Goal: Task Accomplishment & Management: Use online tool/utility

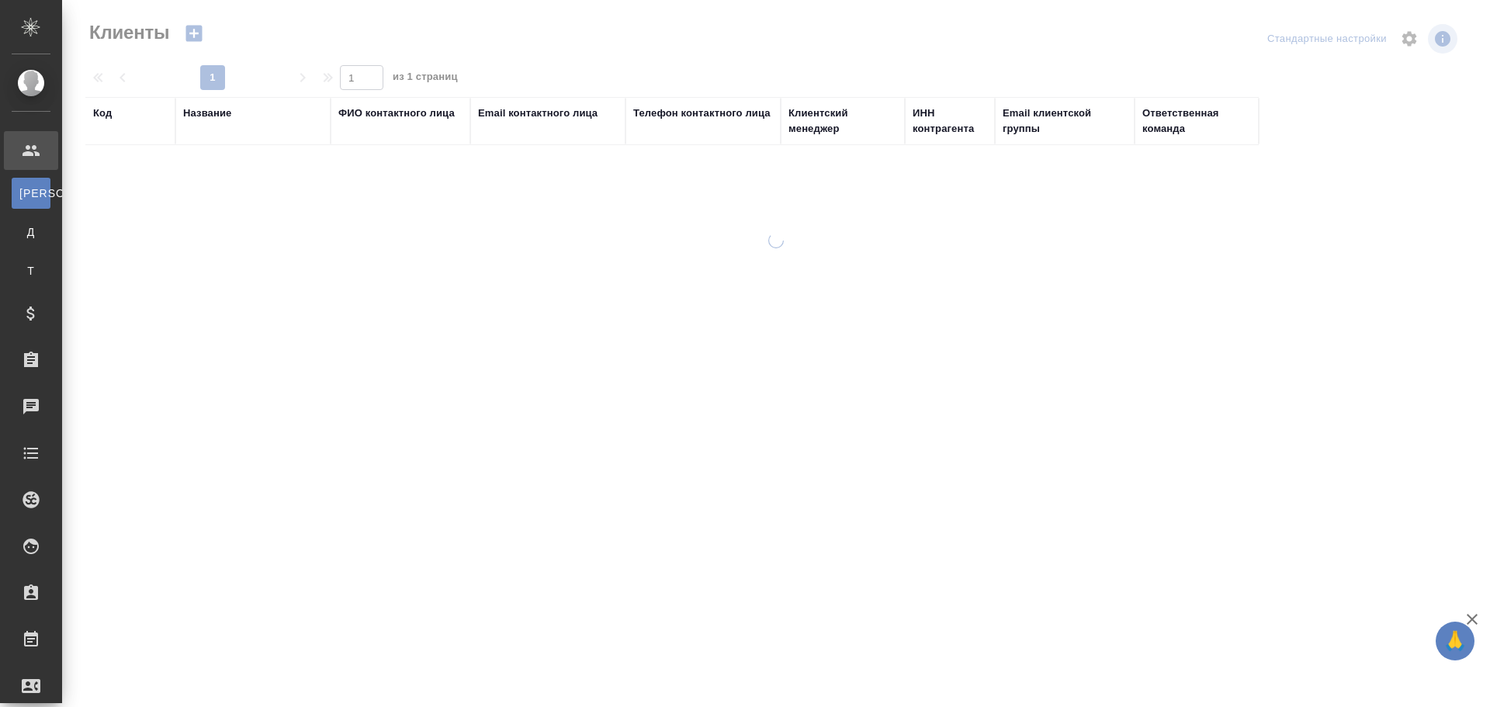
select select "RU"
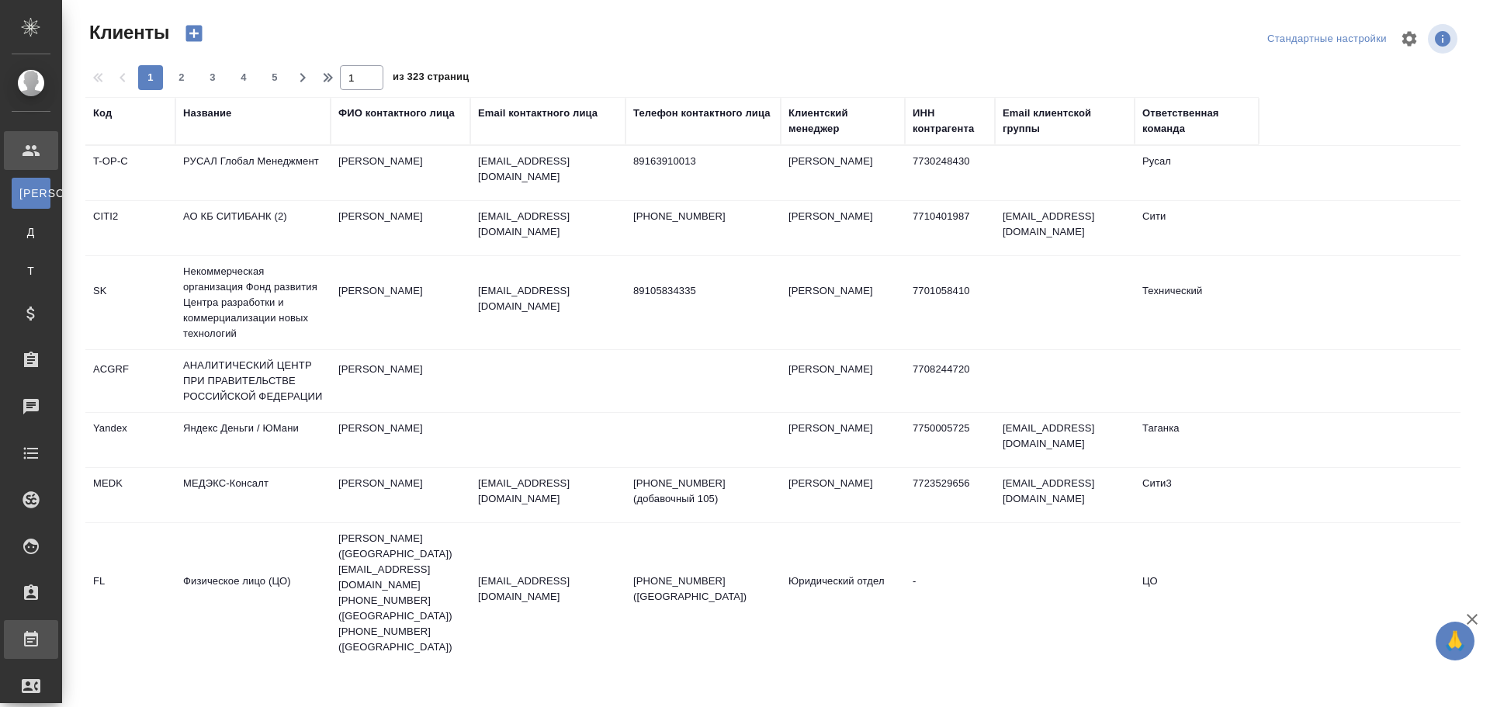
click at [31, 645] on div "Работы" at bounding box center [11, 639] width 39 height 23
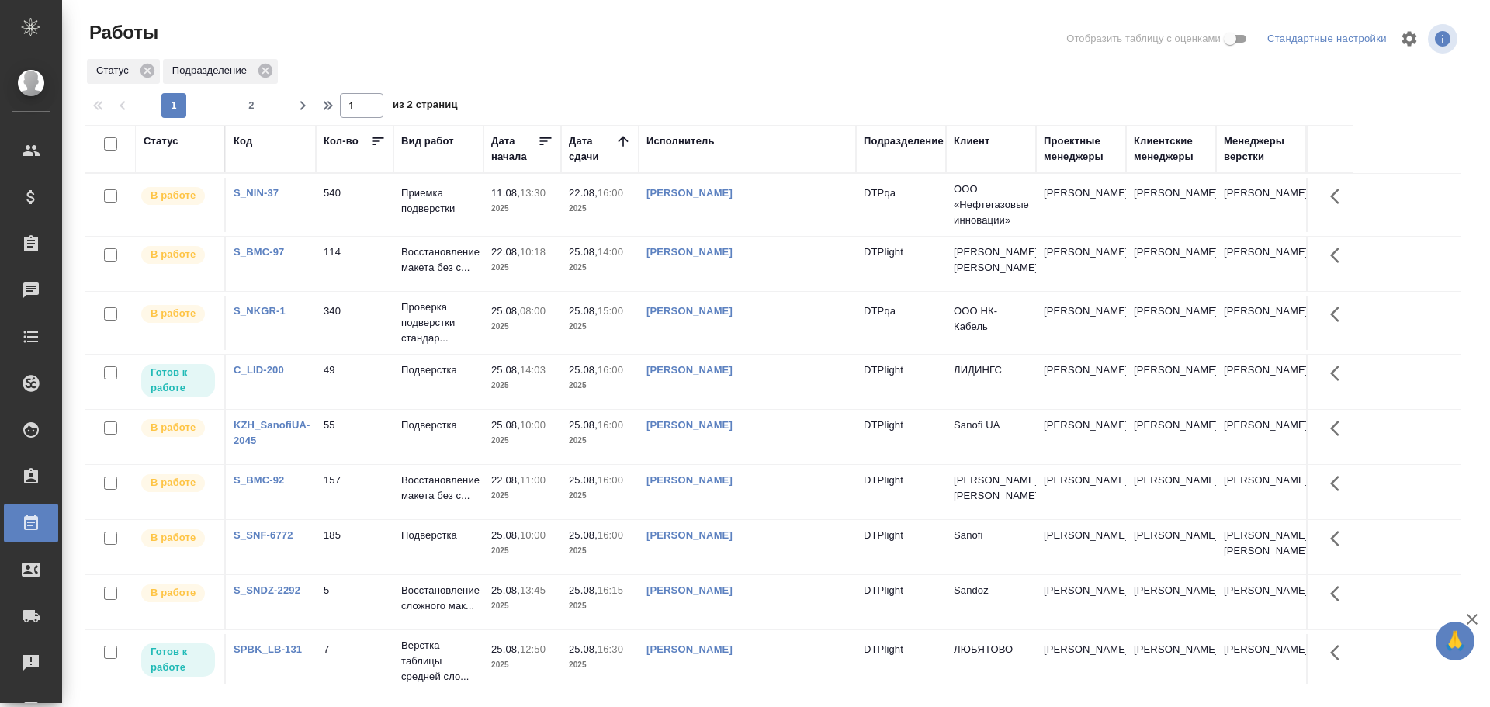
click at [760, 385] on td "[PERSON_NAME]" at bounding box center [747, 382] width 217 height 54
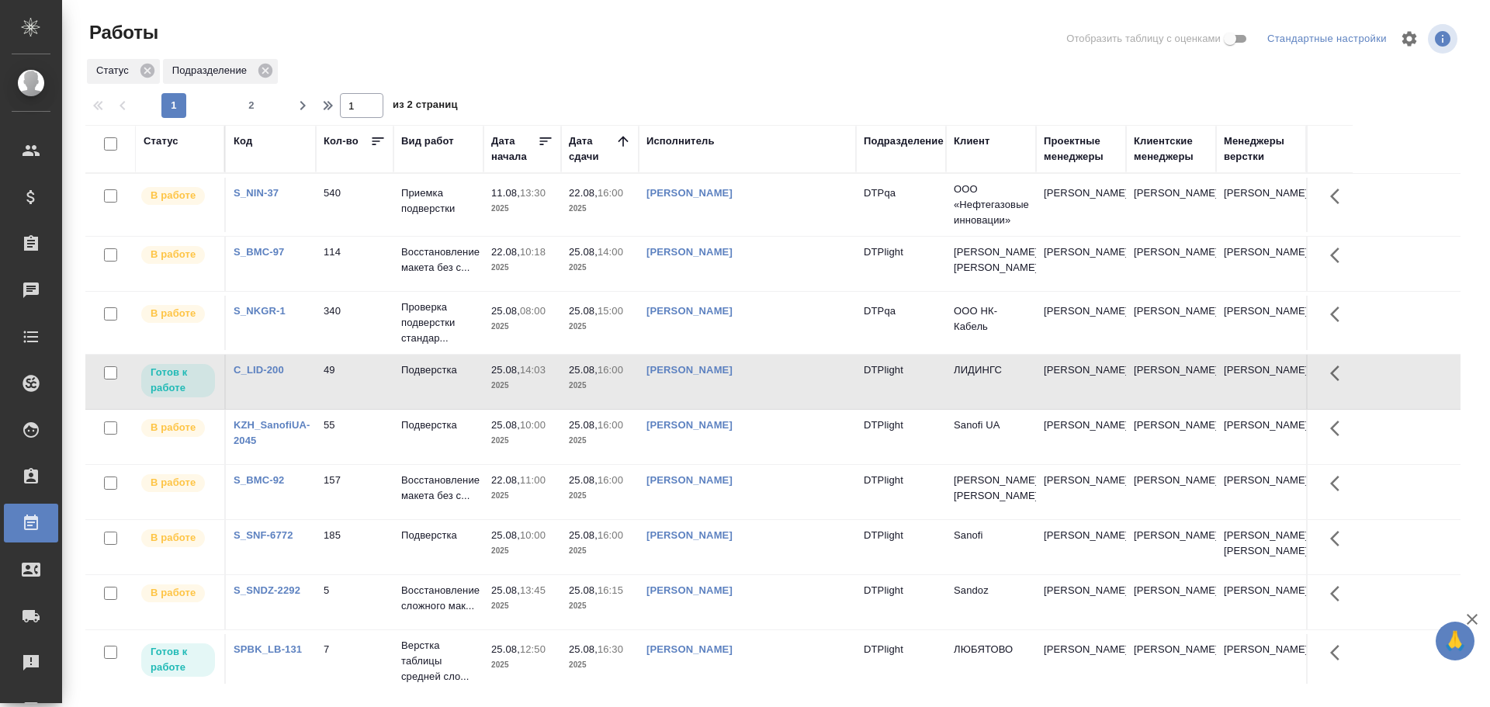
click at [760, 385] on td "[PERSON_NAME]" at bounding box center [747, 382] width 217 height 54
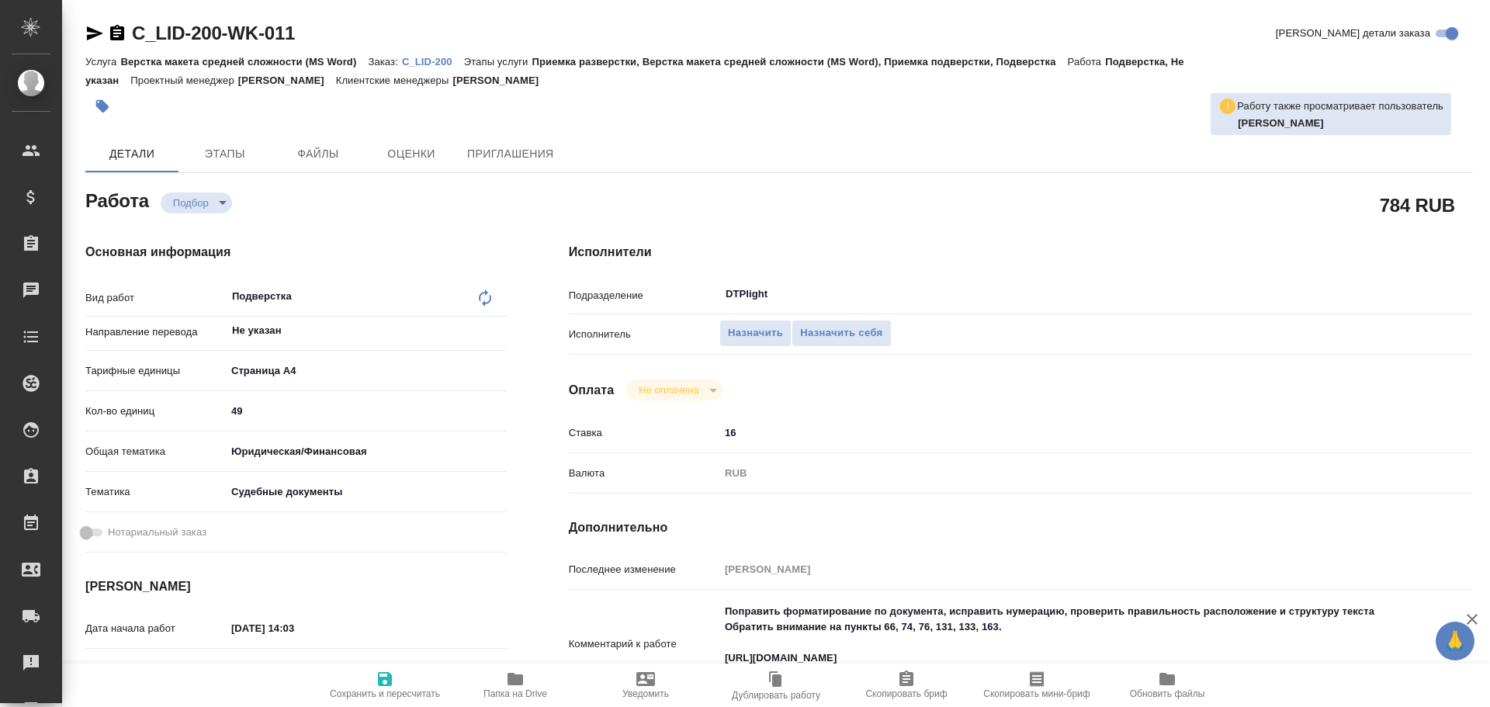
type textarea "x"
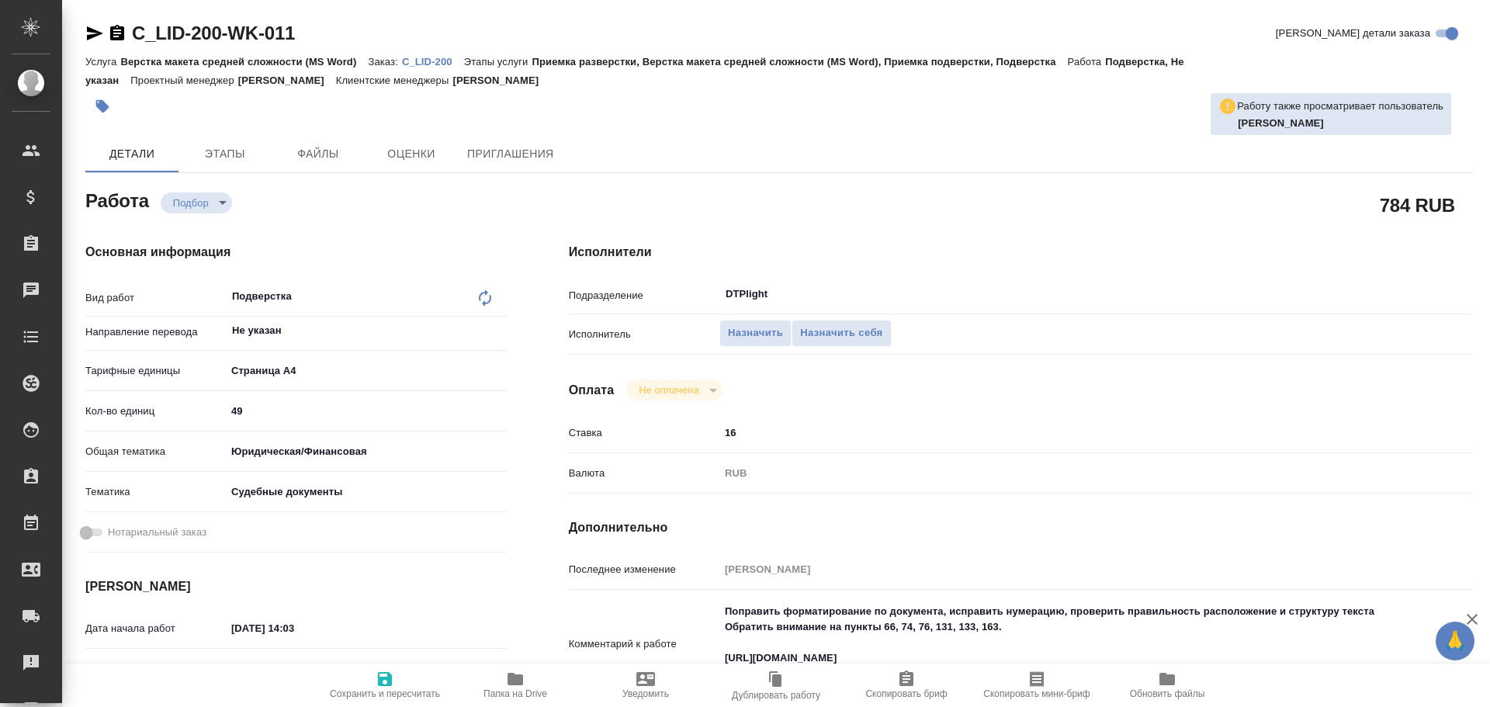
type textarea "x"
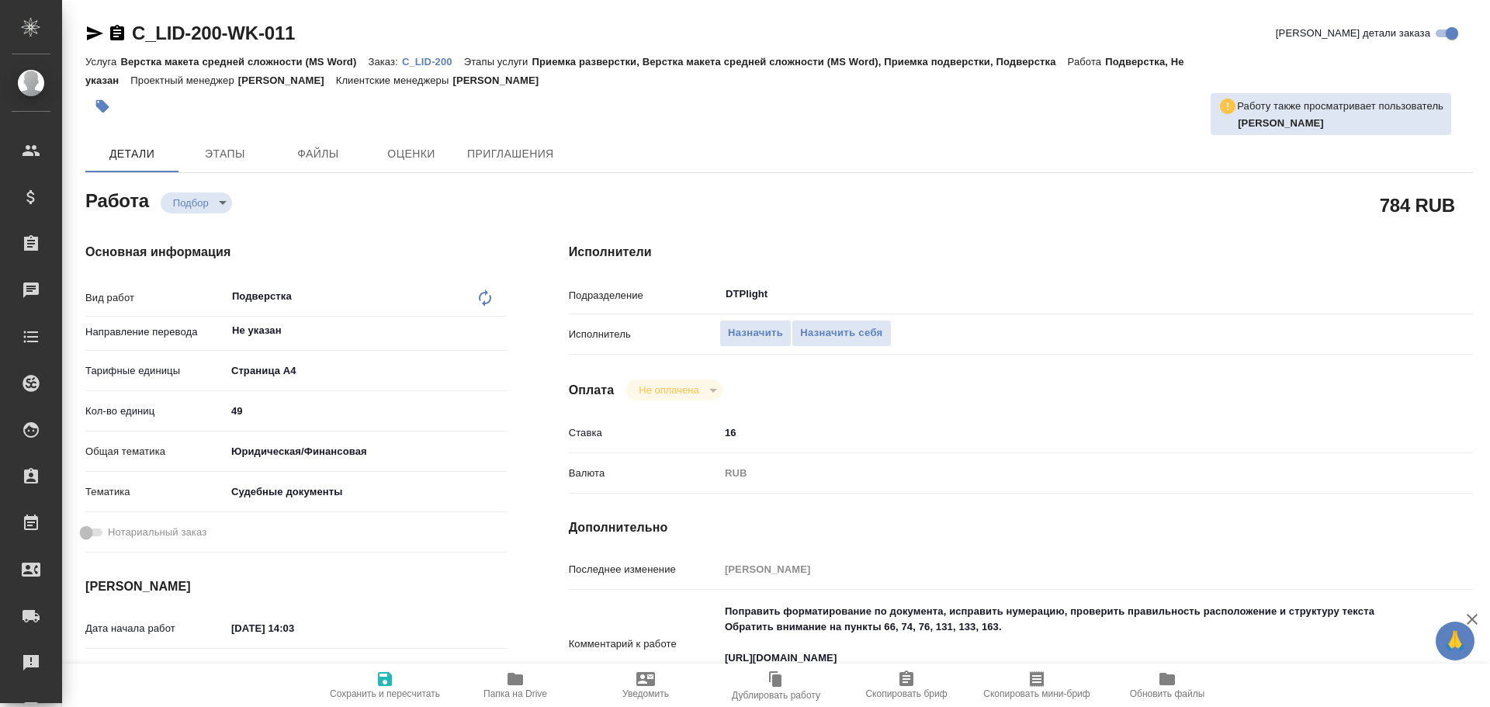
type textarea "x"
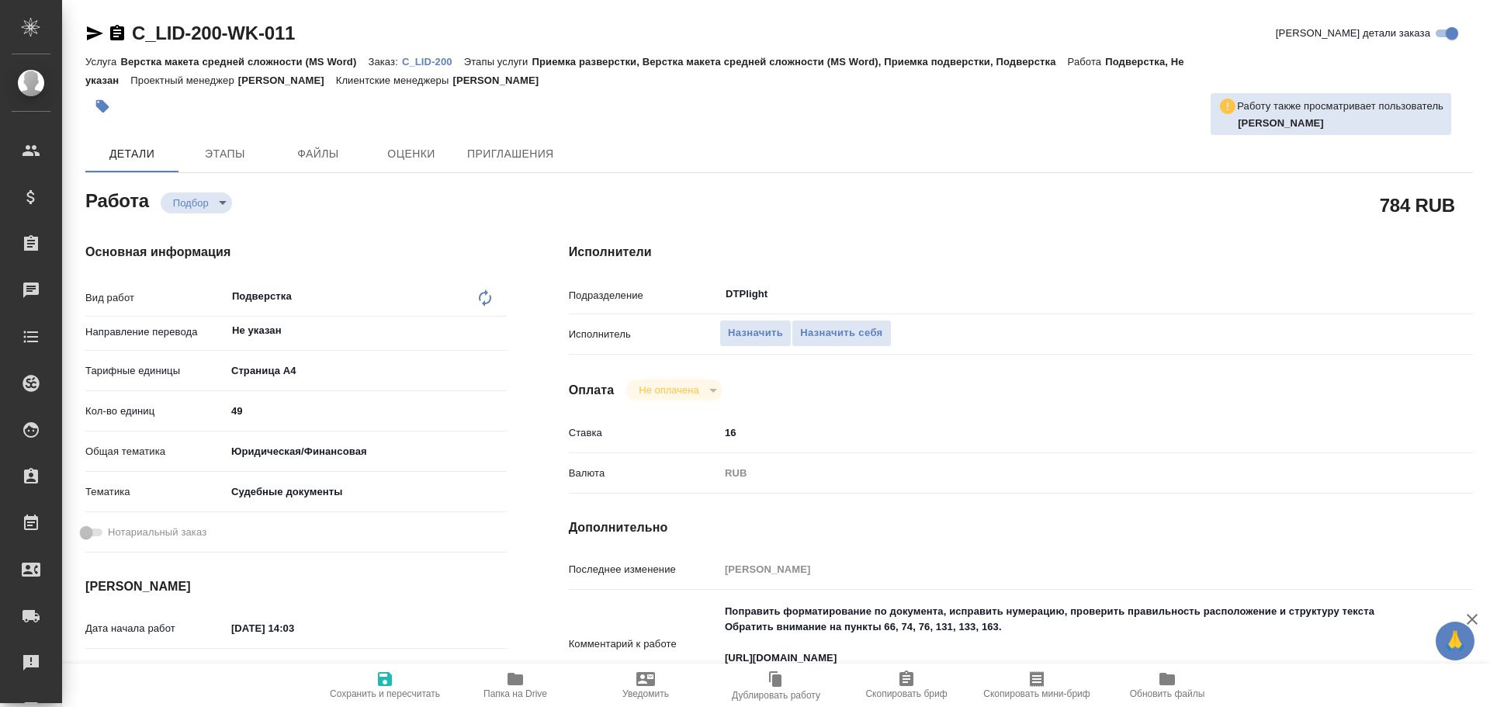
scroll to position [78, 0]
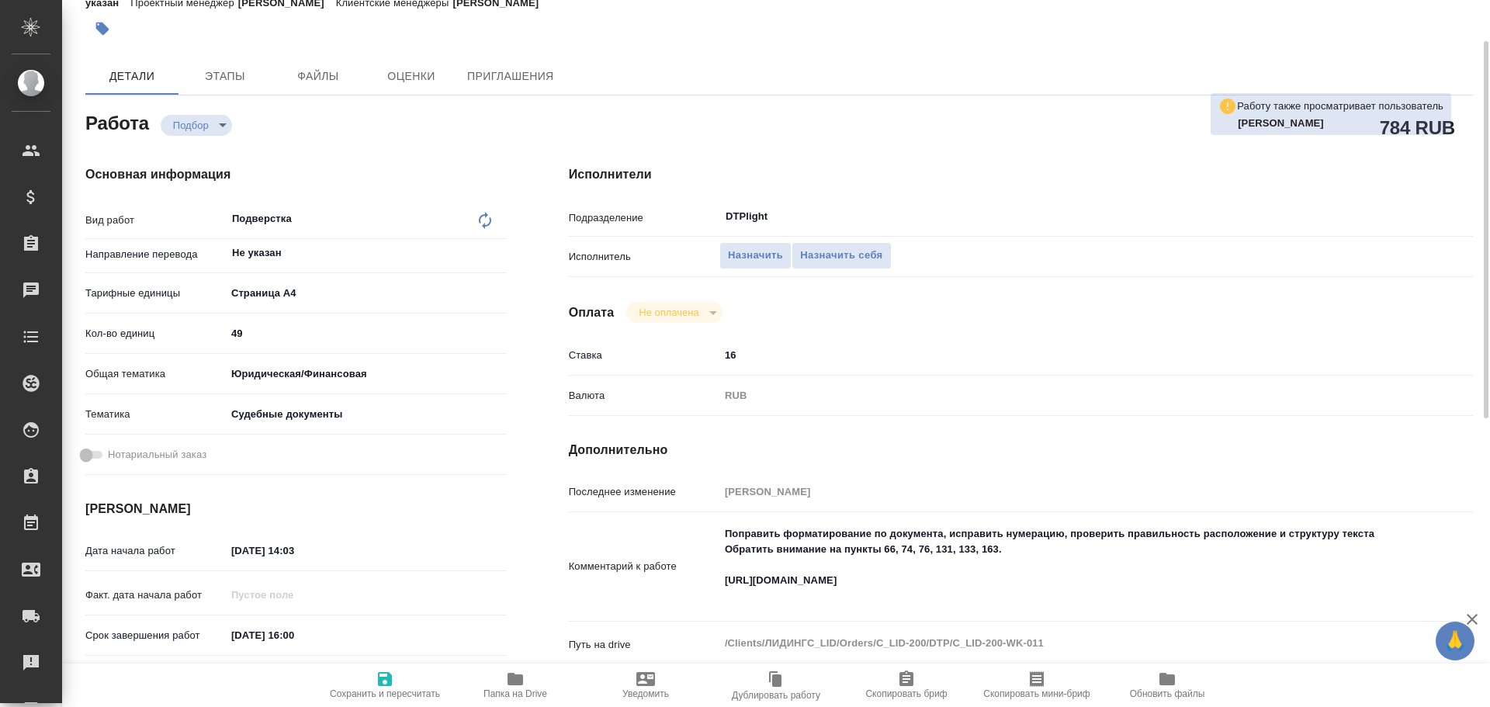
type textarea "x"
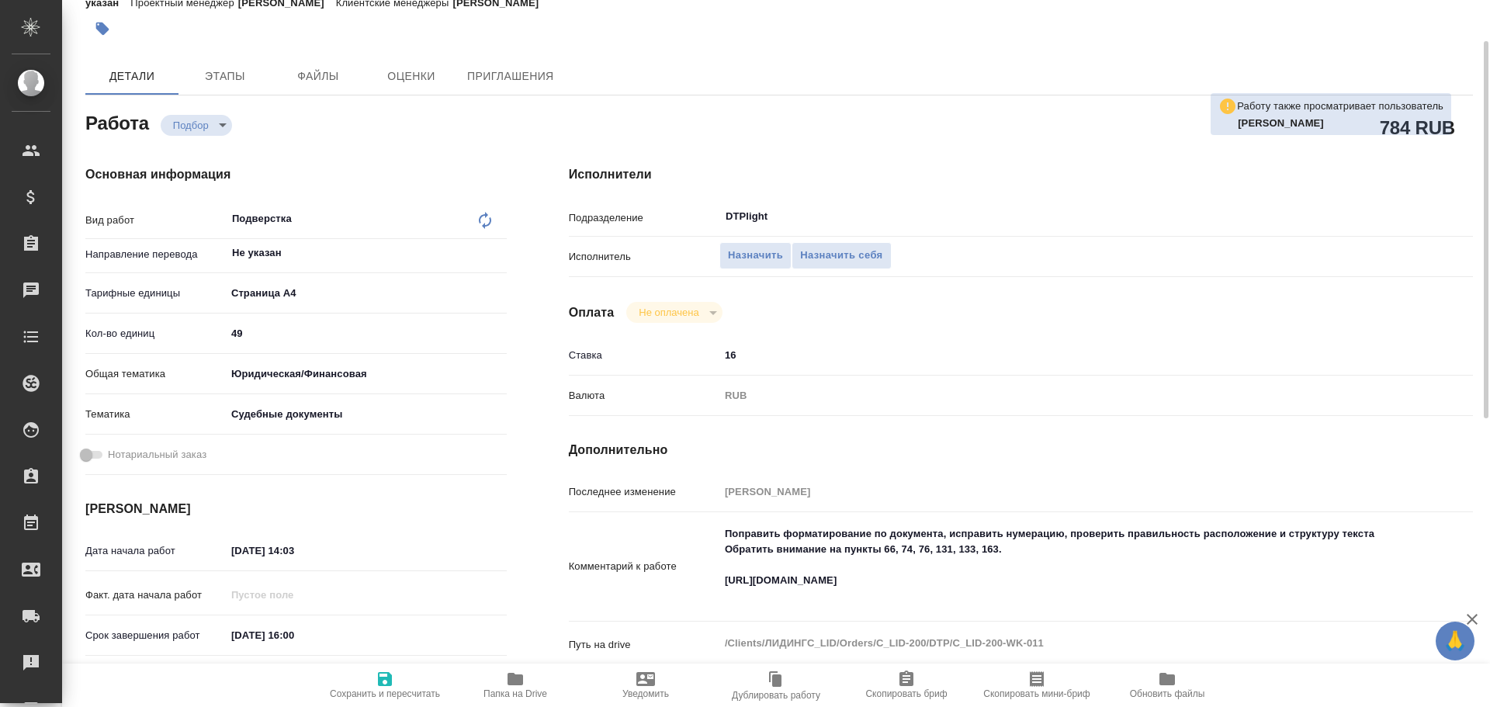
type textarea "x"
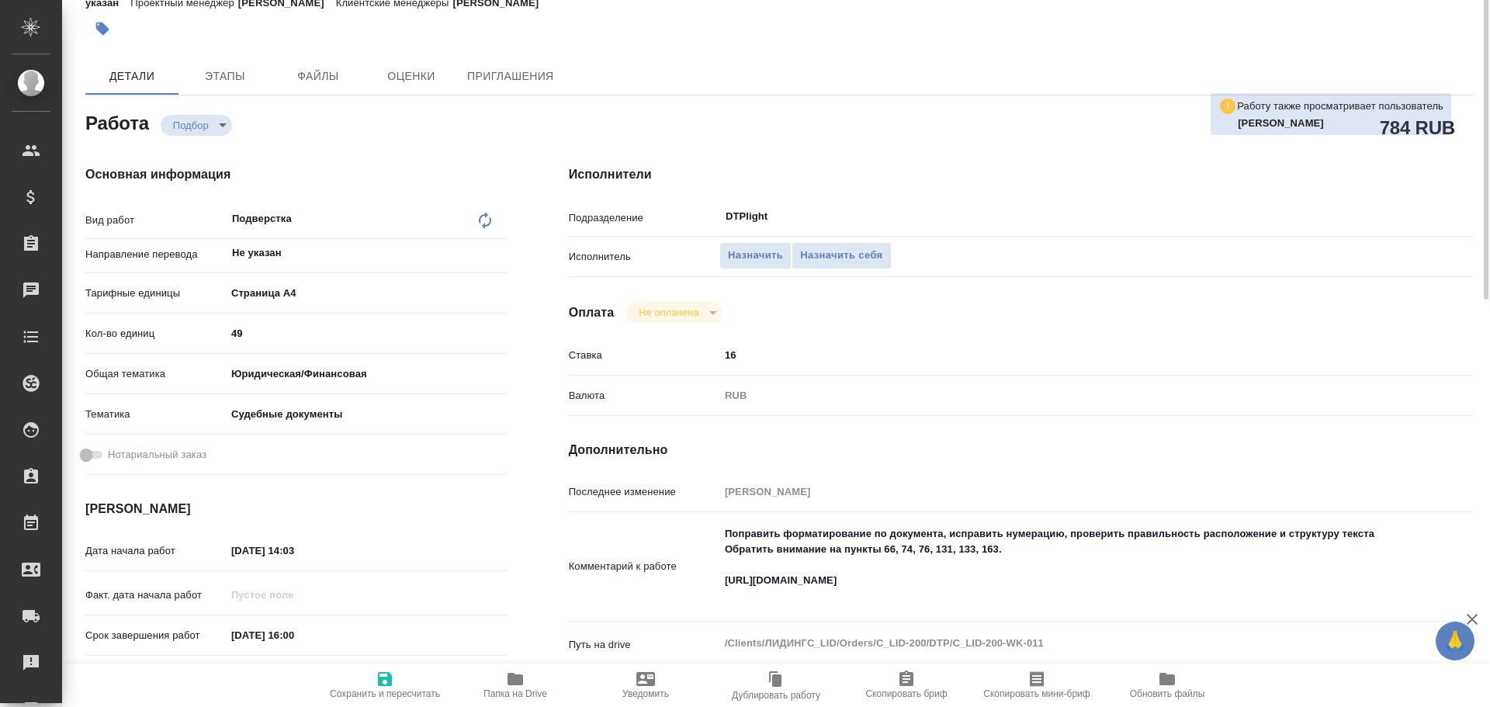
scroll to position [0, 0]
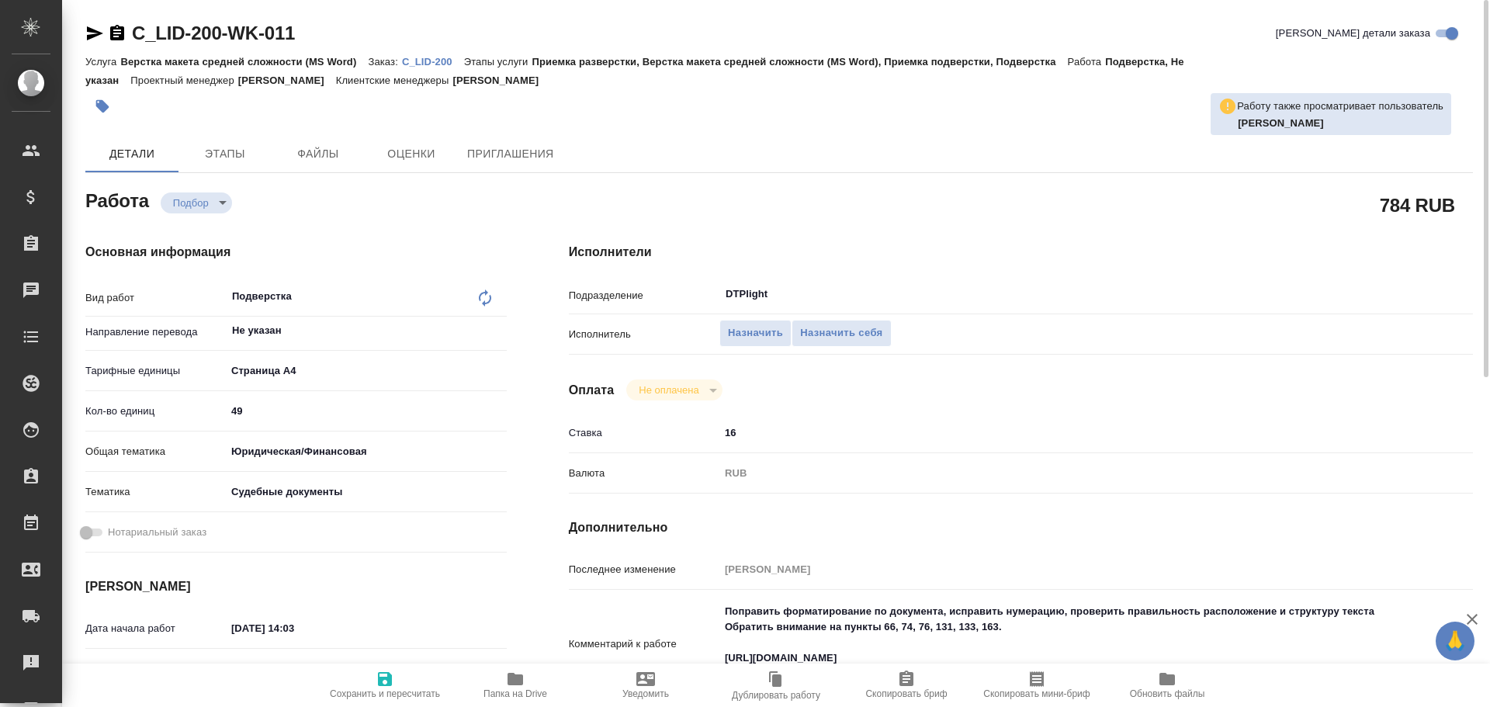
click at [89, 33] on icon "button" at bounding box center [94, 33] width 19 height 19
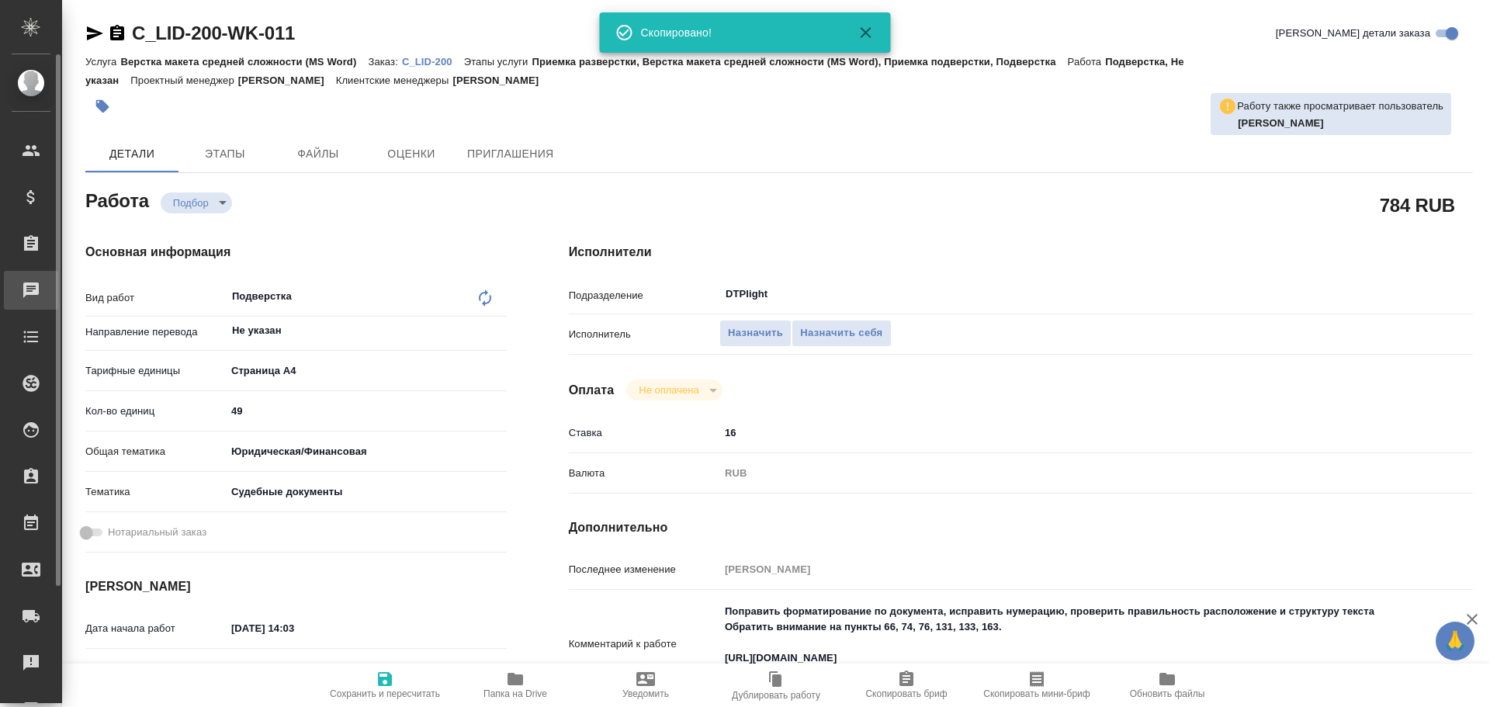
type textarea "x"
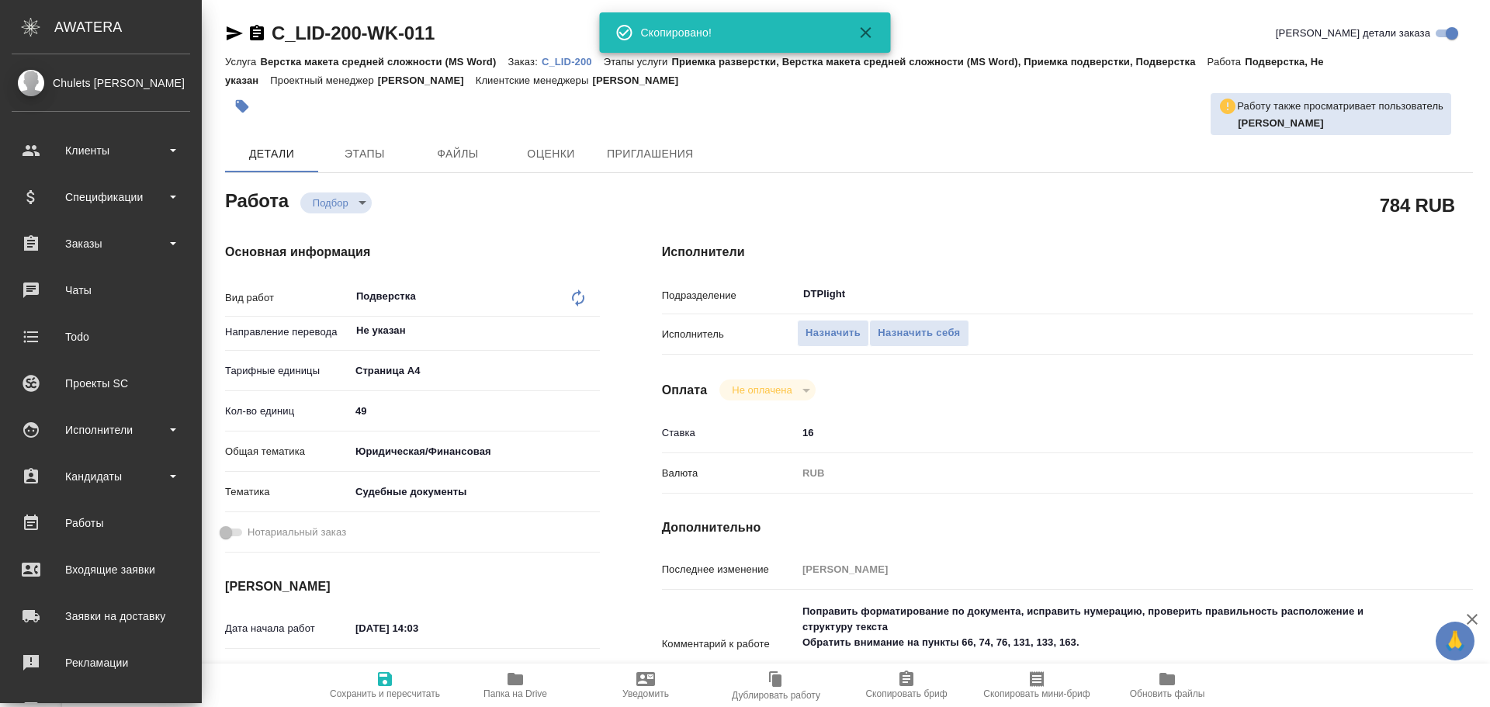
type textarea "x"
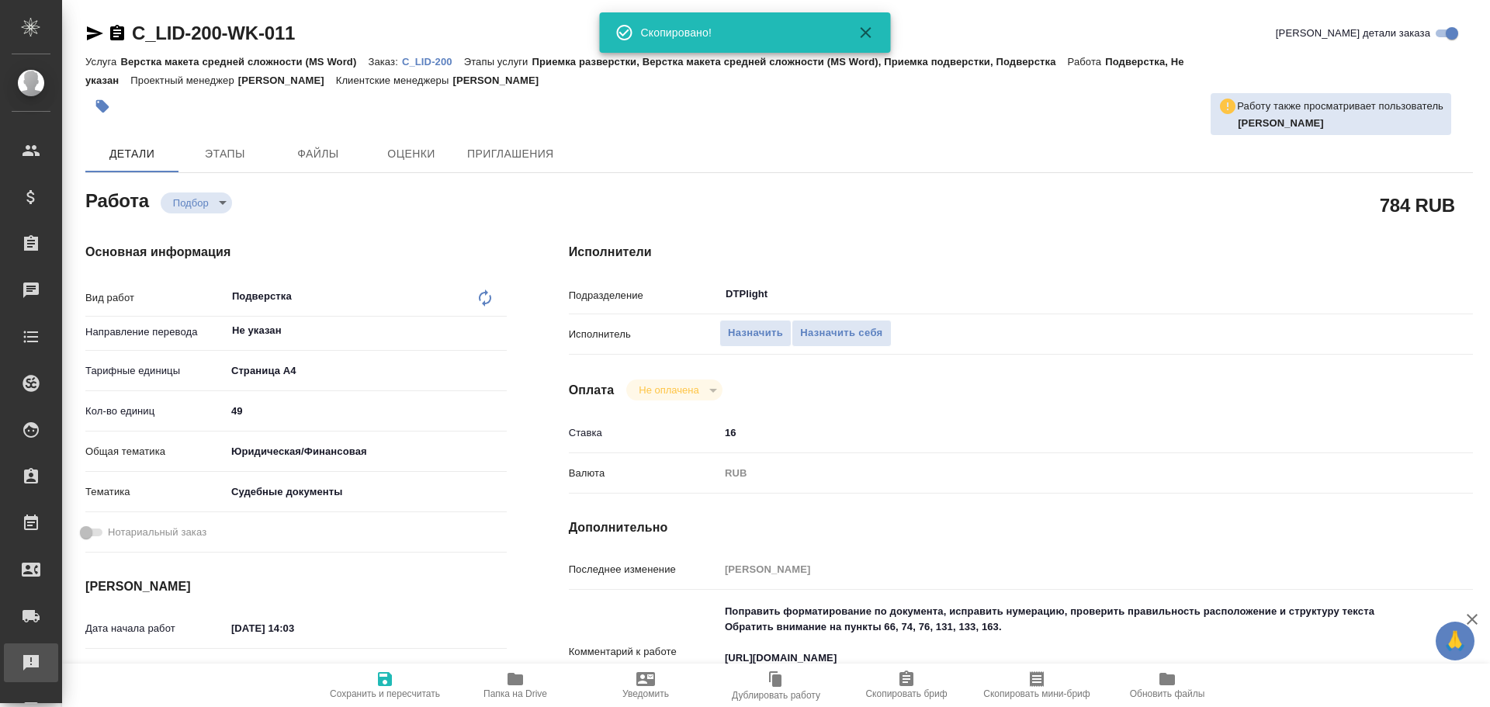
type textarea "x"
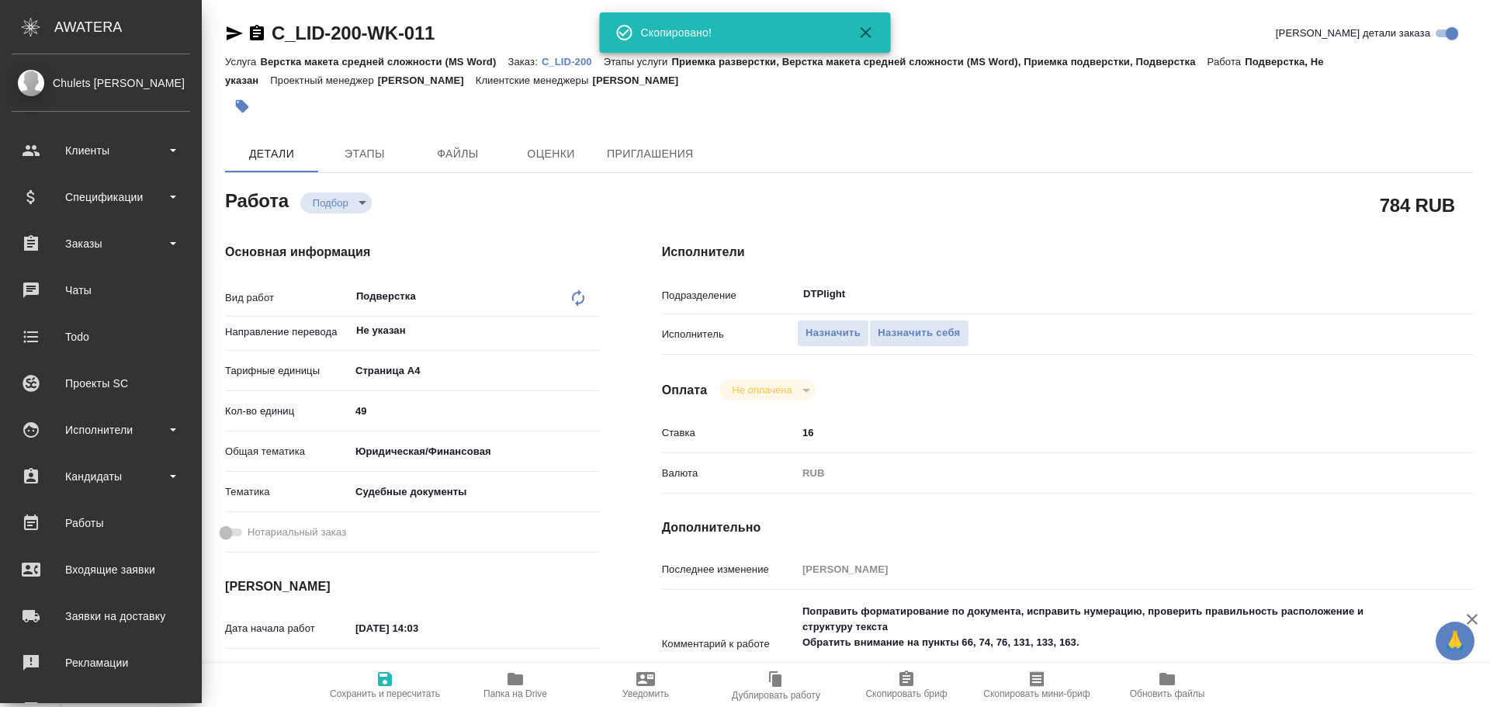
type textarea "x"
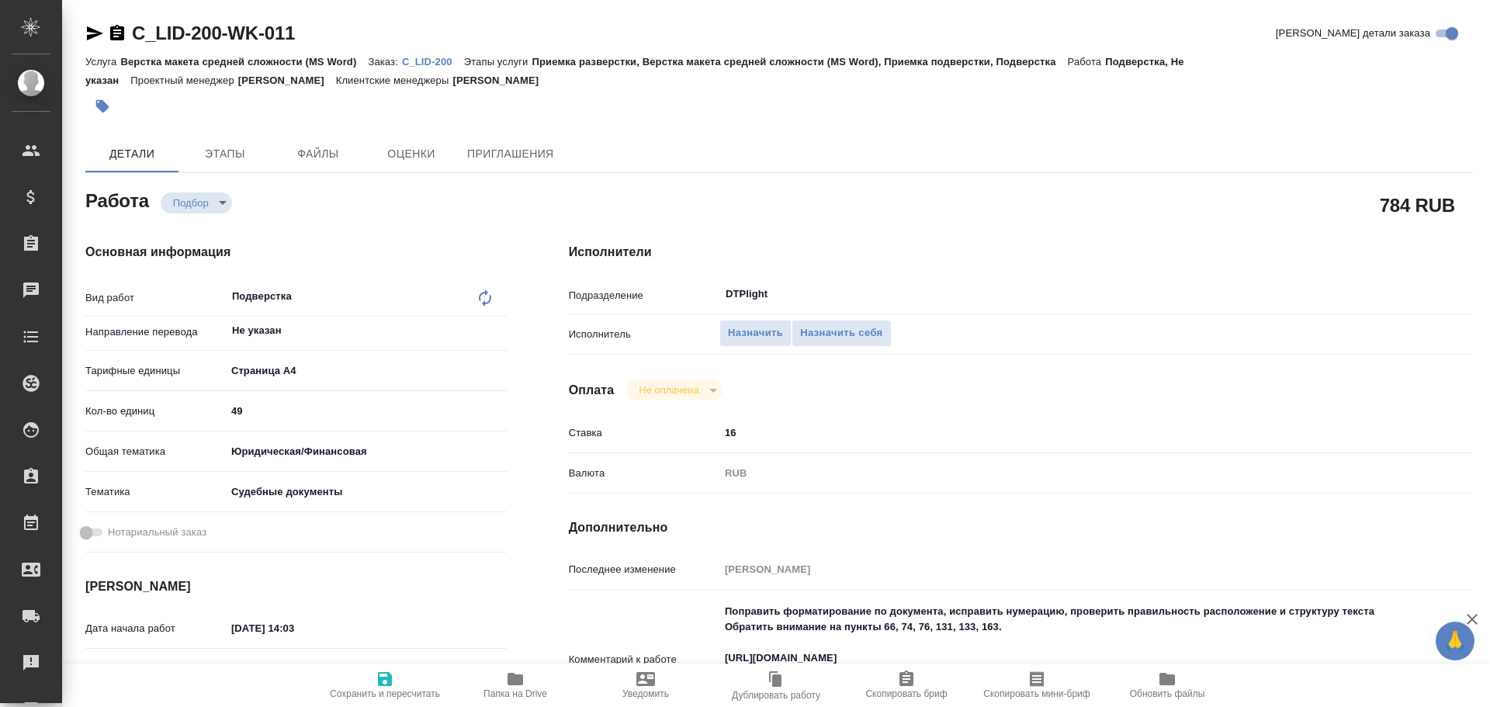
click at [95, 30] on icon "button" at bounding box center [95, 33] width 16 height 14
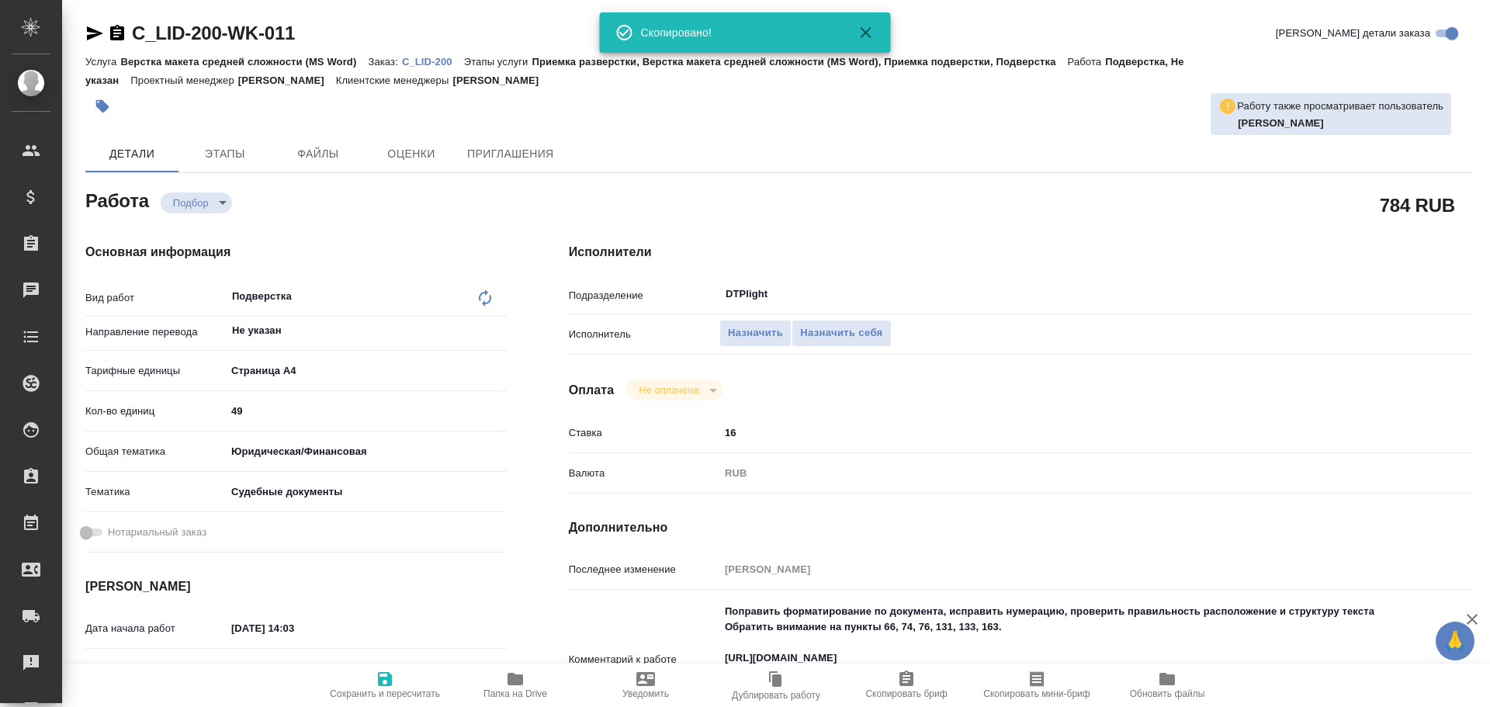
type textarea "x"
